Goal: Use online tool/utility: Utilize a website feature to perform a specific function

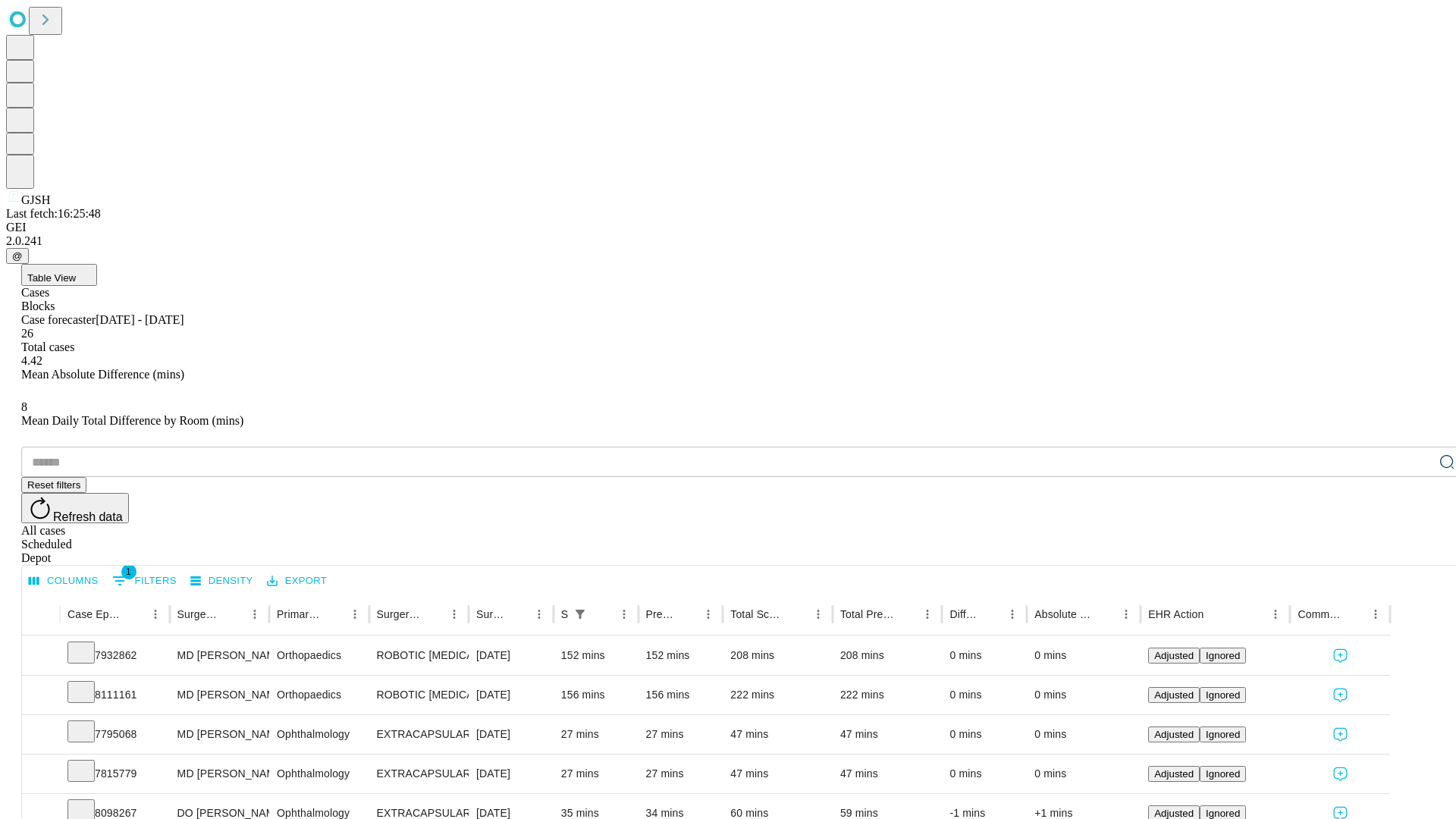
click at [76, 272] on span "Table View" at bounding box center [52, 278] width 49 height 12
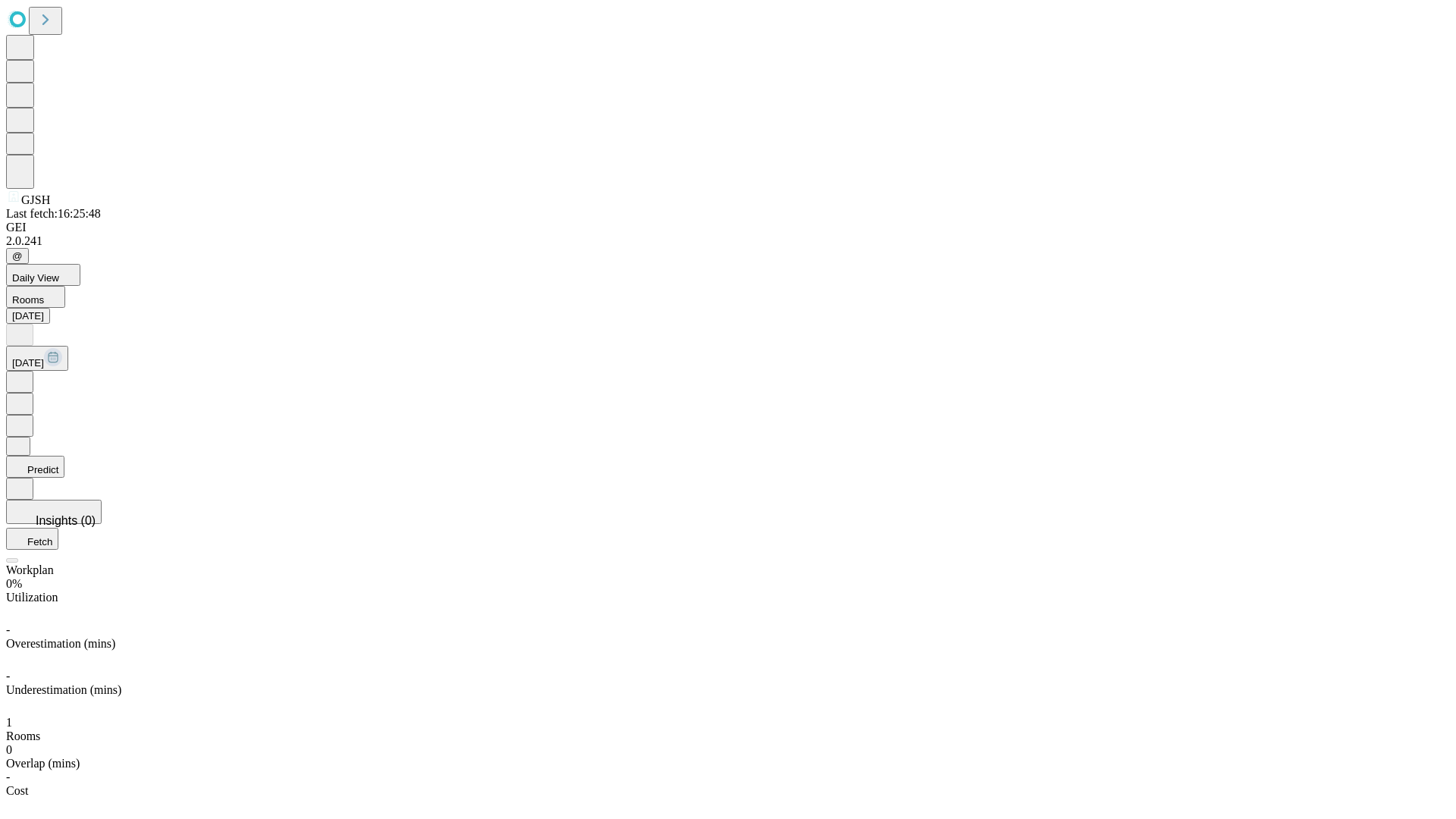
click at [64, 456] on button "Predict" at bounding box center [35, 467] width 58 height 22
